Goal: Task Accomplishment & Management: Manage account settings

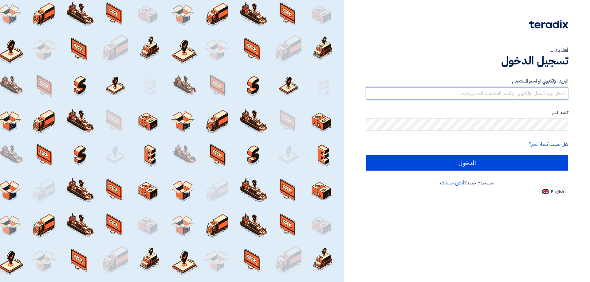
click at [546, 95] on input "text" at bounding box center [467, 93] width 202 height 12
type input "utc_trading@outlook.com"
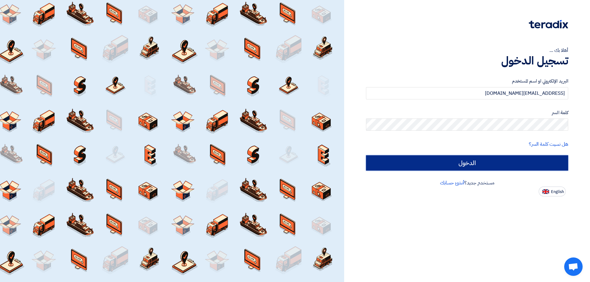
click at [514, 162] on input "الدخول" at bounding box center [467, 163] width 202 height 15
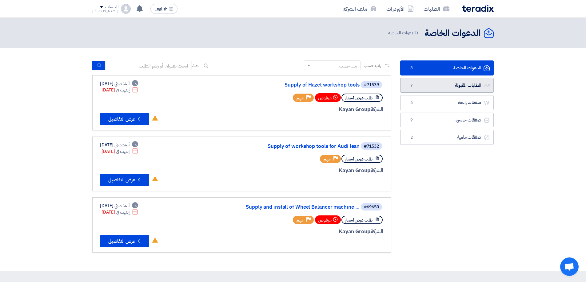
click at [459, 85] on link "الطلبات المقبولة الطلبات المقبولة 7" at bounding box center [446, 85] width 93 height 15
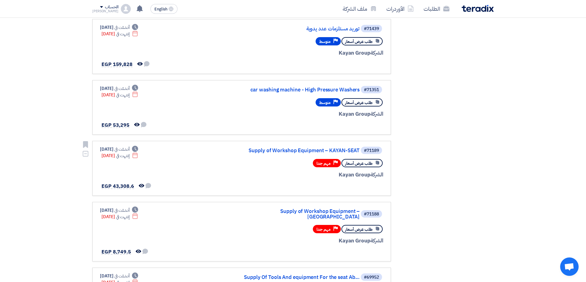
scroll to position [215, 0]
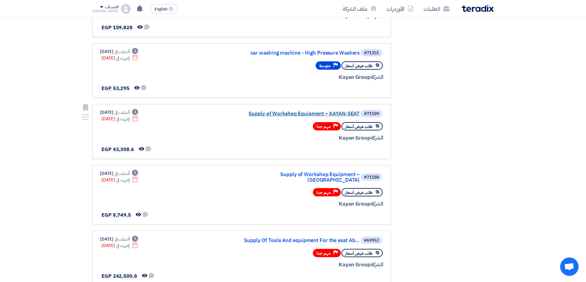
drag, startPoint x: 263, startPoint y: 110, endPoint x: 253, endPoint y: 113, distance: 9.8
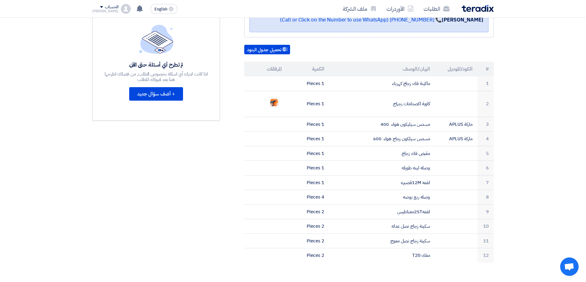
scroll to position [184, 0]
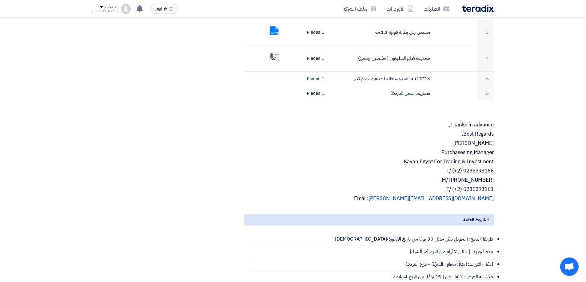
scroll to position [184, 0]
